Goal: Task Accomplishment & Management: Complete application form

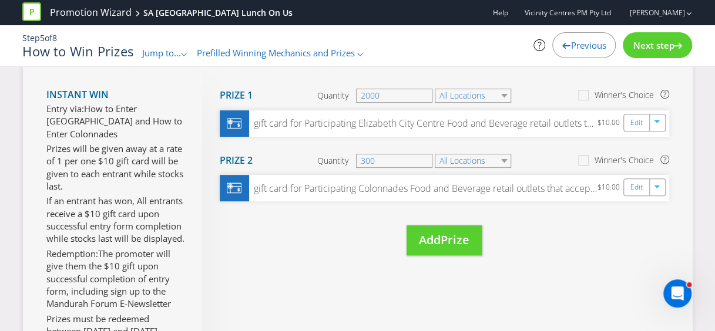
scroll to position [182, 0]
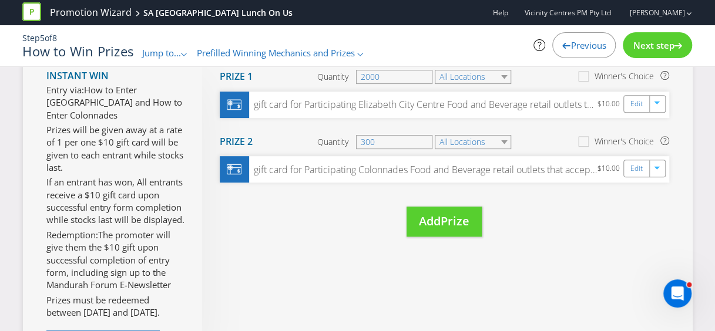
click at [646, 45] on span "Next step" at bounding box center [652, 45] width 41 height 12
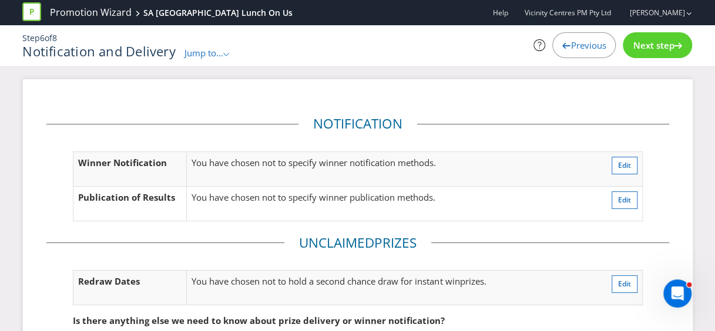
click at [581, 49] on span "Previous" at bounding box center [587, 45] width 35 height 12
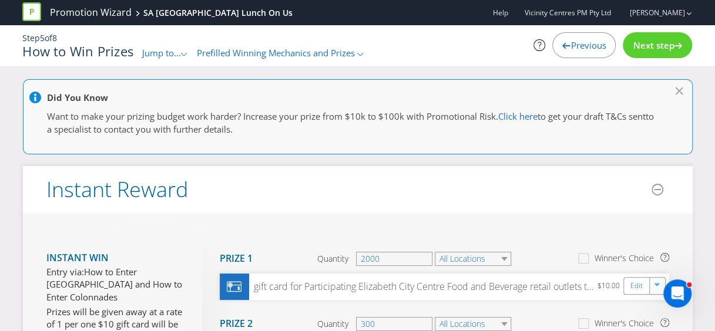
click at [589, 46] on span "Previous" at bounding box center [587, 45] width 35 height 12
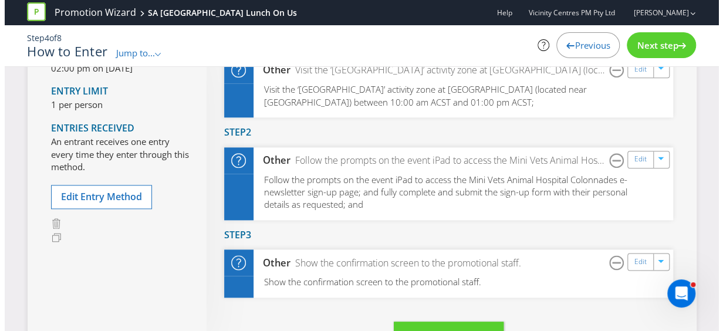
scroll to position [587, 0]
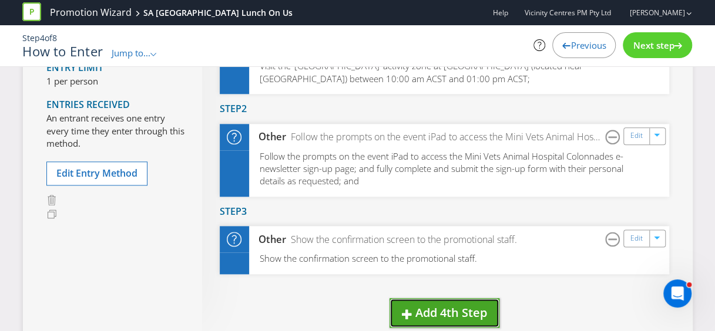
click at [441, 311] on span "Add 4th Step" at bounding box center [451, 313] width 72 height 16
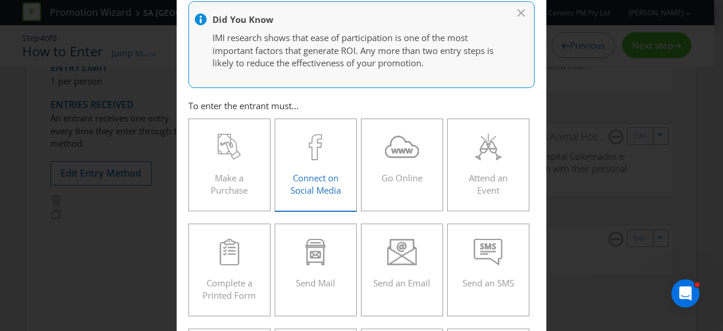
scroll to position [176, 0]
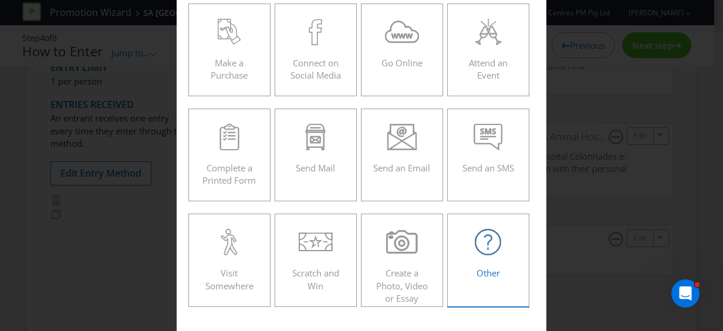
drag, startPoint x: 491, startPoint y: 255, endPoint x: 479, endPoint y: 251, distance: 12.8
click at [491, 255] on div "Other" at bounding box center [489, 255] width 58 height 53
click at [0, 0] on input "Other" at bounding box center [0, 0] width 0 height 0
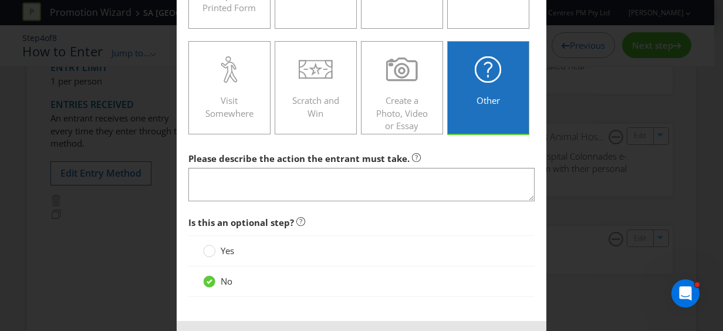
scroll to position [352, 0]
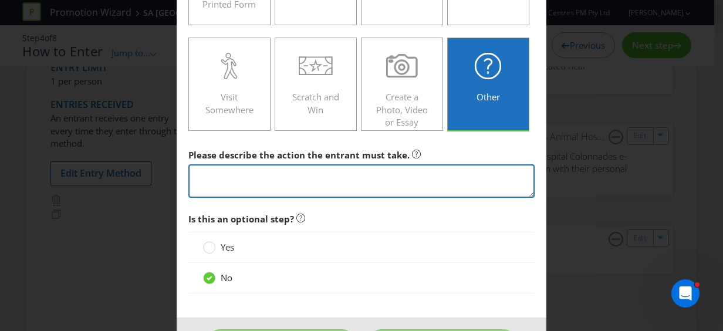
paste textarea "By claiming, claimants subscribe to receive news of exclusive Mandurah Forum ev…"
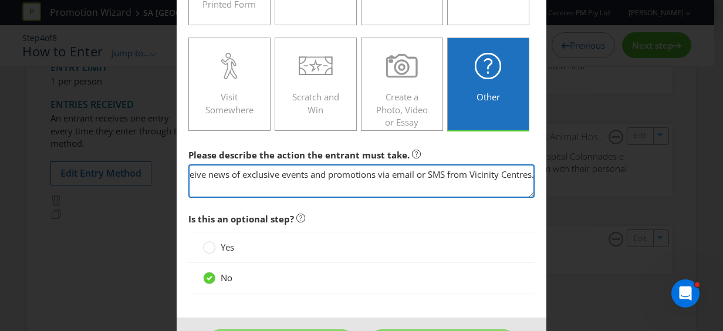
scroll to position [8, 169]
click at [277, 194] on textarea "By claiming, claimants subscribe to receive news of exclusive Colonnades events…" at bounding box center [361, 180] width 346 height 33
click at [191, 187] on textarea "By claiming, claimants subscribe to receive news of exclusive Colonnades events…" at bounding box center [361, 180] width 346 height 33
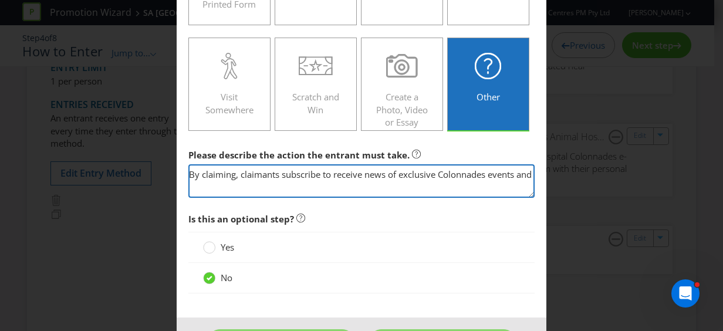
click at [188, 184] on textarea "By claiming, claimants subscribe to receive news of exclusive Colonnades events…" at bounding box center [361, 180] width 346 height 33
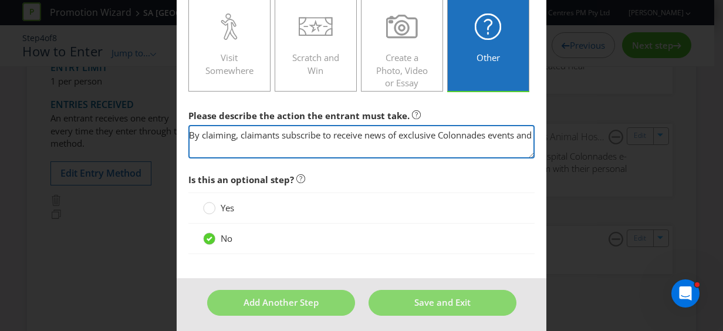
scroll to position [393, 0]
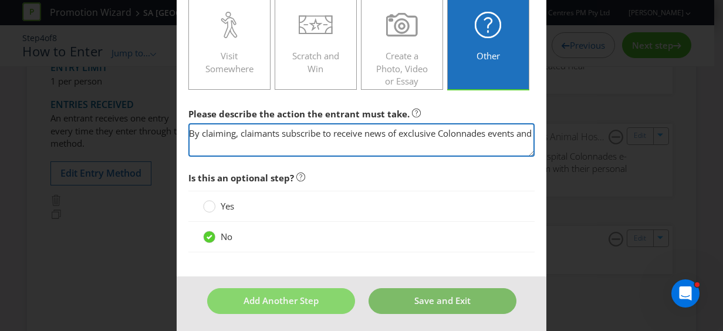
type textarea "By claiming, claimants subscribe to receive news of exclusive Colonnades events…"
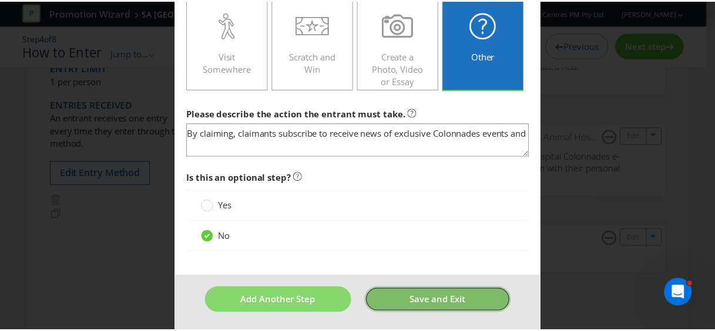
scroll to position [0, 0]
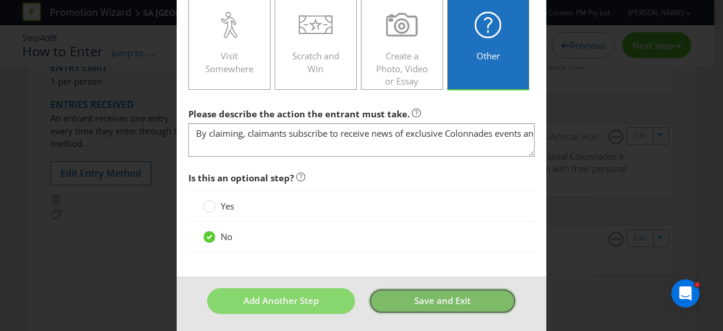
click at [422, 301] on span "Save and Exit" at bounding box center [443, 301] width 56 height 12
